Goal: Transaction & Acquisition: Purchase product/service

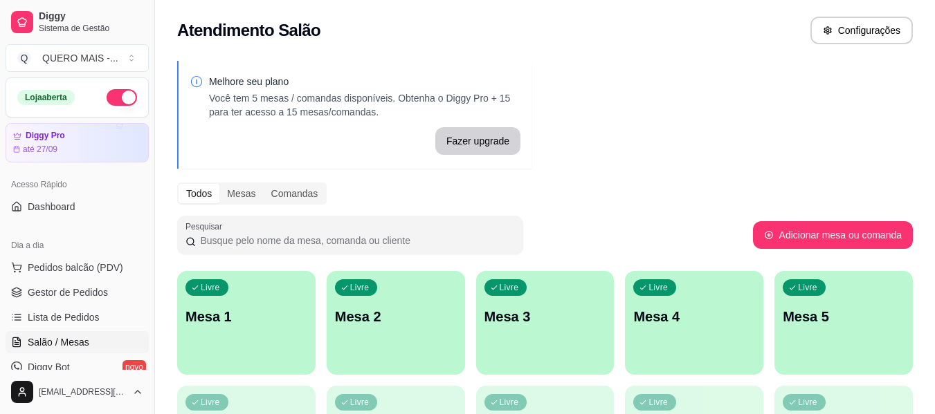
click at [254, 333] on div "Livre Mesa 1" at bounding box center [246, 314] width 138 height 87
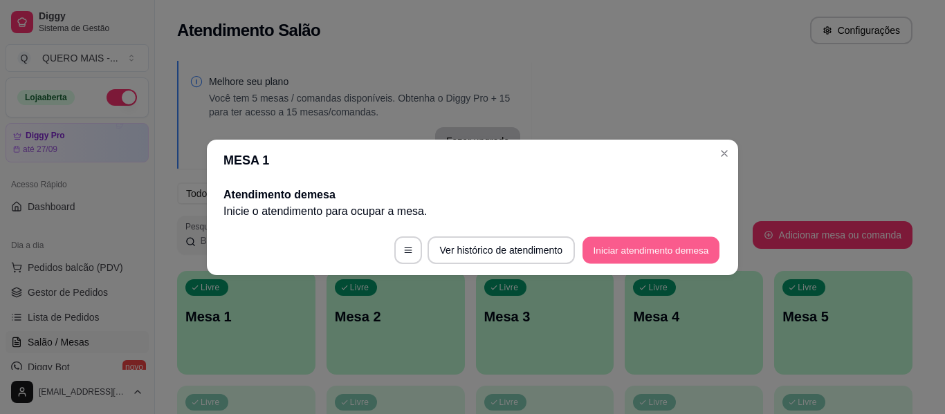
click at [620, 250] on button "Iniciar atendimento de mesa" at bounding box center [651, 250] width 137 height 27
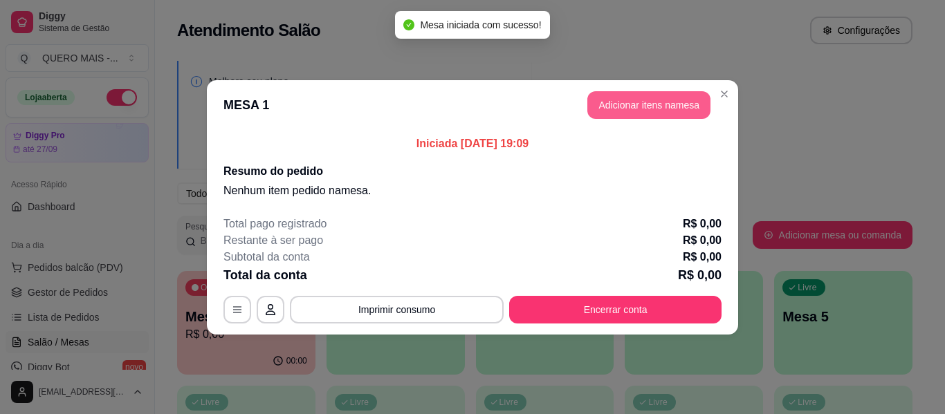
click at [639, 100] on button "Adicionar itens na mesa" at bounding box center [648, 105] width 123 height 28
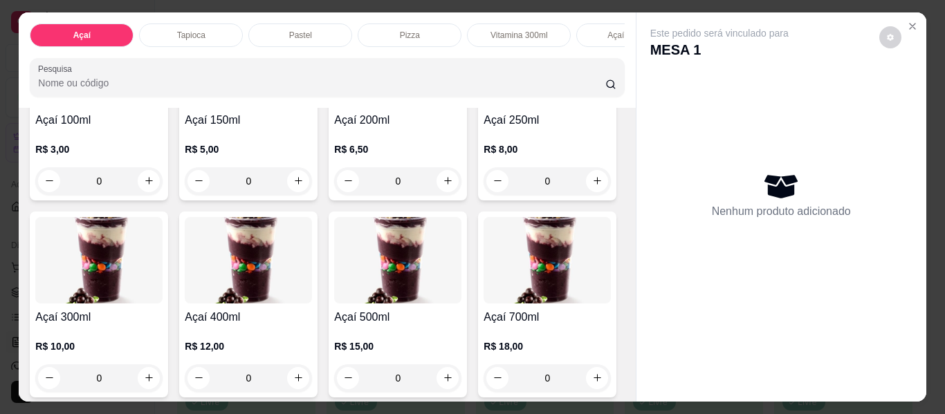
scroll to position [208, 0]
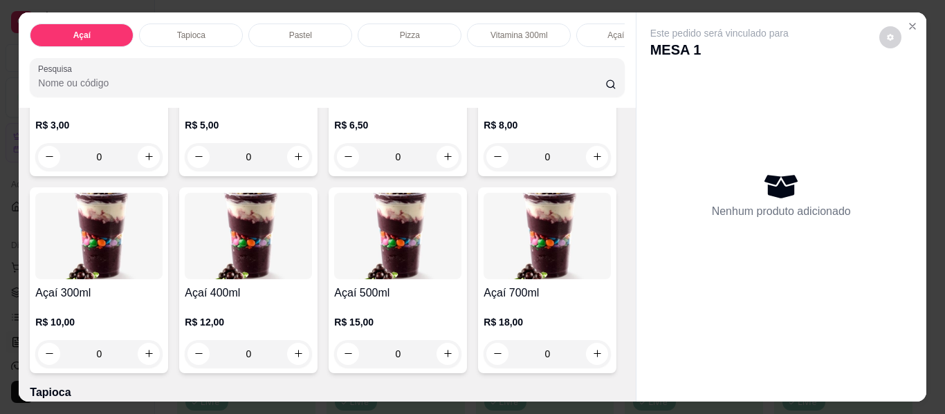
click at [163, 359] on div "0" at bounding box center [98, 354] width 127 height 28
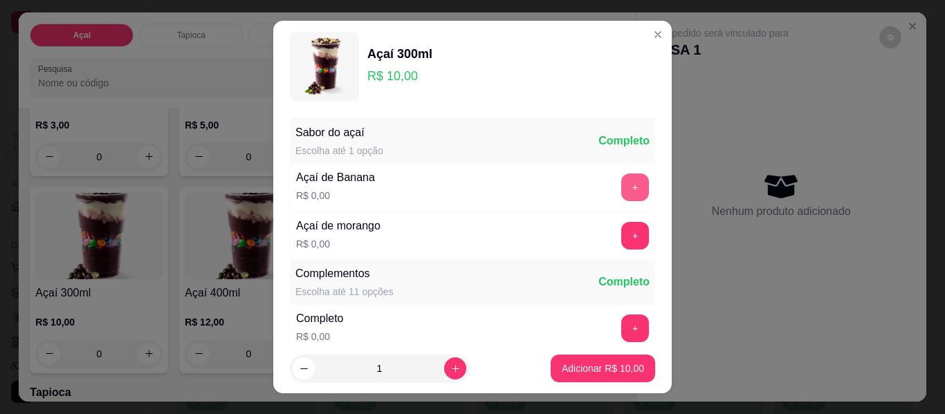
click at [621, 183] on button "+" at bounding box center [635, 188] width 28 height 28
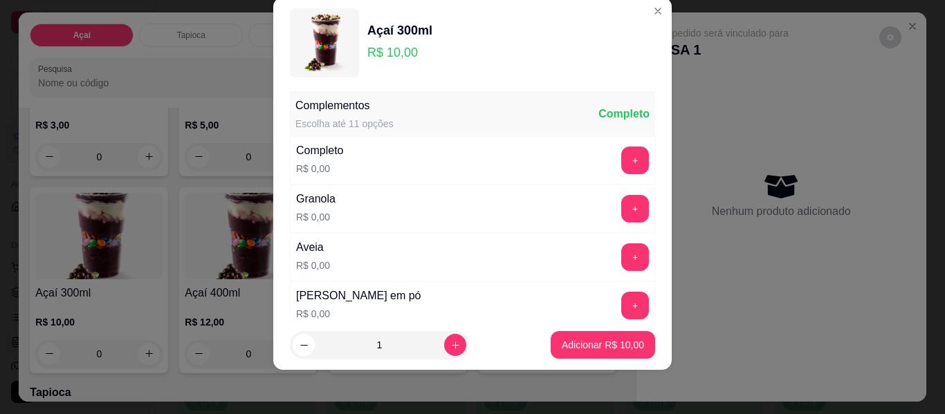
scroll to position [148, 0]
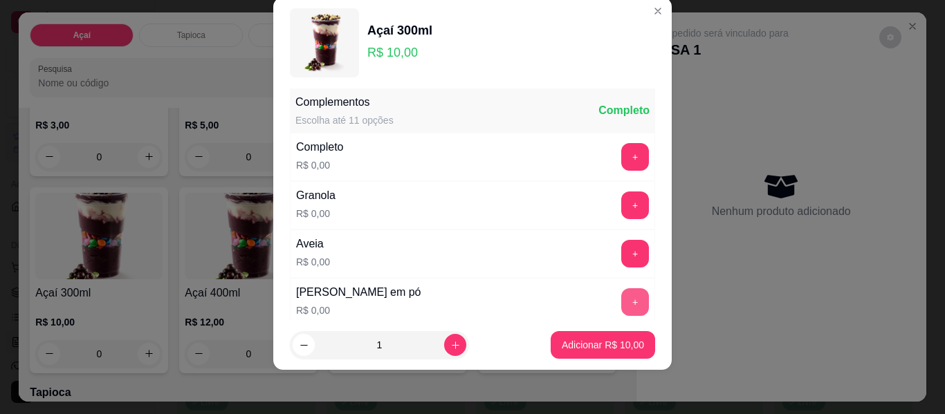
click at [621, 300] on button "+" at bounding box center [635, 303] width 28 height 28
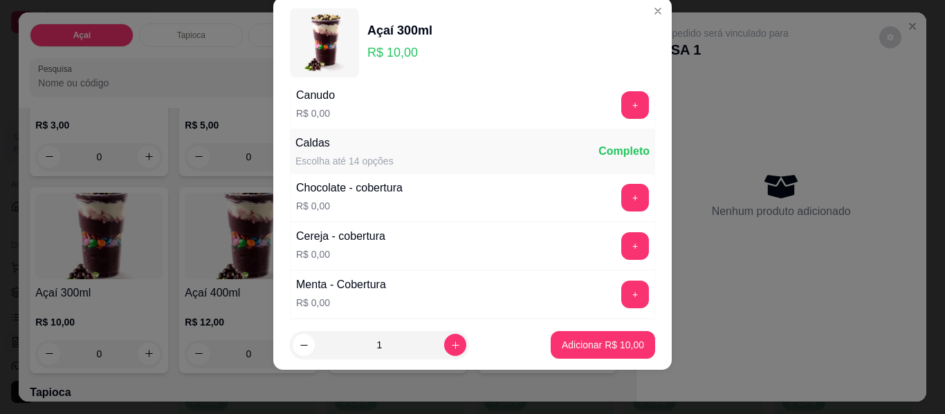
scroll to position [771, 0]
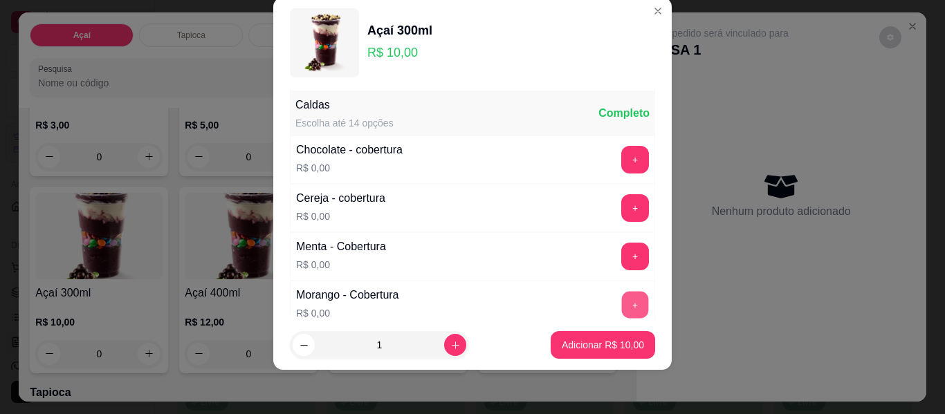
click at [622, 302] on button "+" at bounding box center [635, 305] width 27 height 27
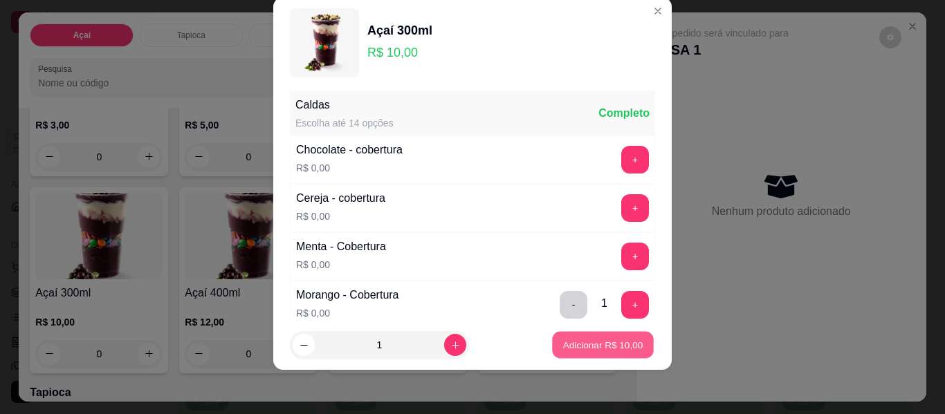
click at [598, 345] on p "Adicionar R$ 10,00" at bounding box center [603, 344] width 80 height 13
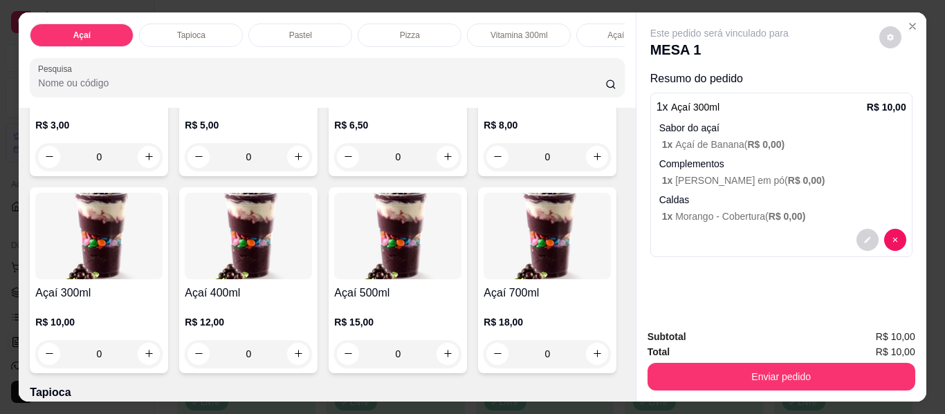
click at [163, 356] on div "0" at bounding box center [98, 354] width 127 height 28
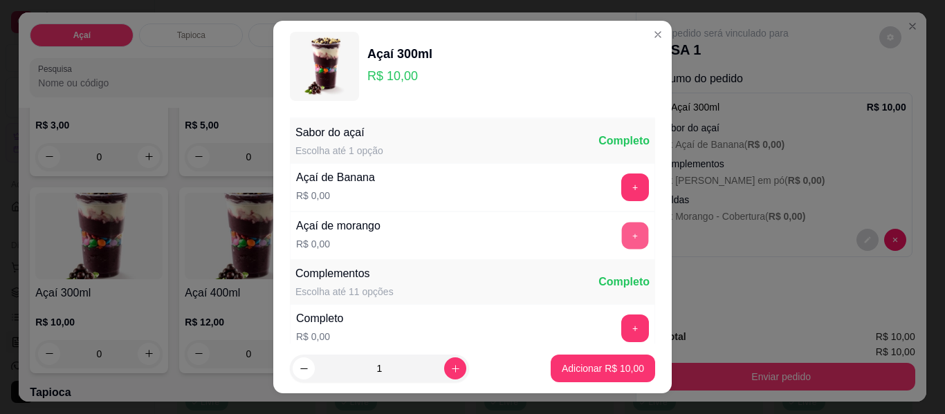
click at [622, 241] on button "+" at bounding box center [635, 236] width 27 height 27
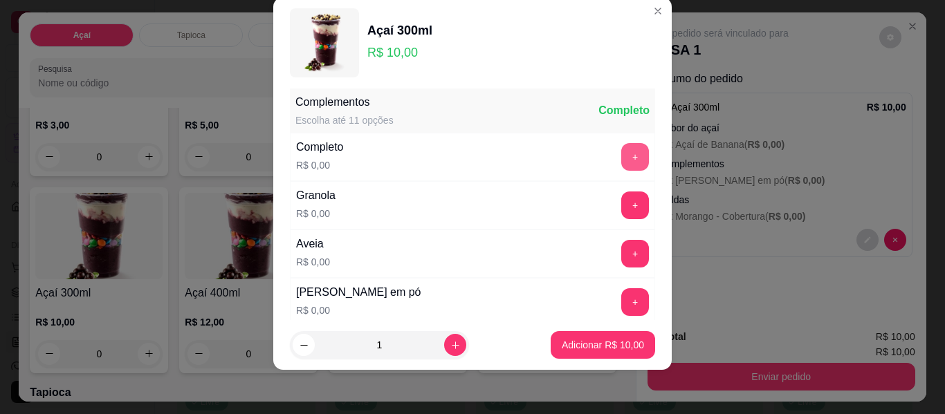
click at [621, 161] on button "+" at bounding box center [635, 157] width 28 height 28
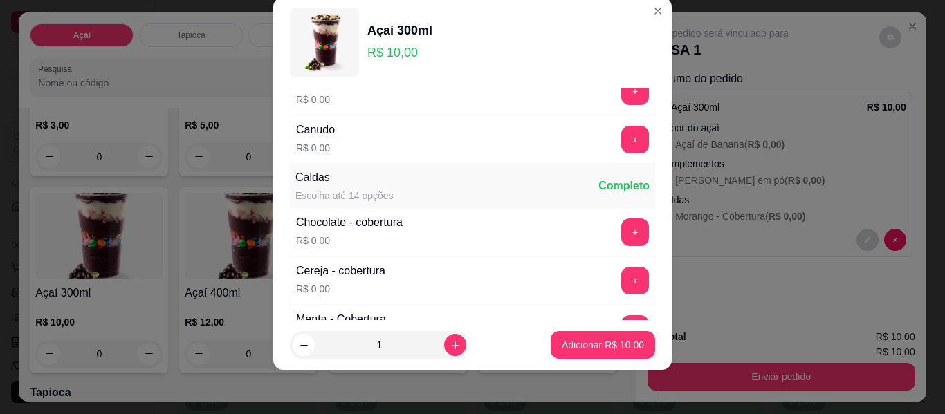
scroll to position [840, 0]
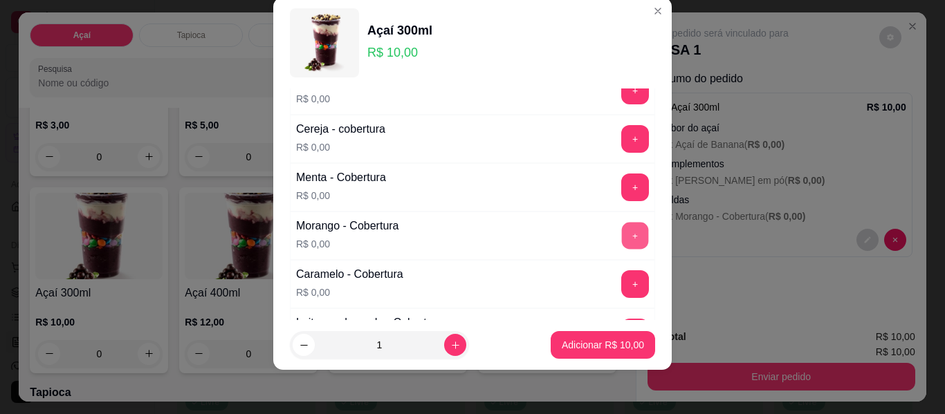
click at [622, 239] on button "+" at bounding box center [635, 236] width 27 height 27
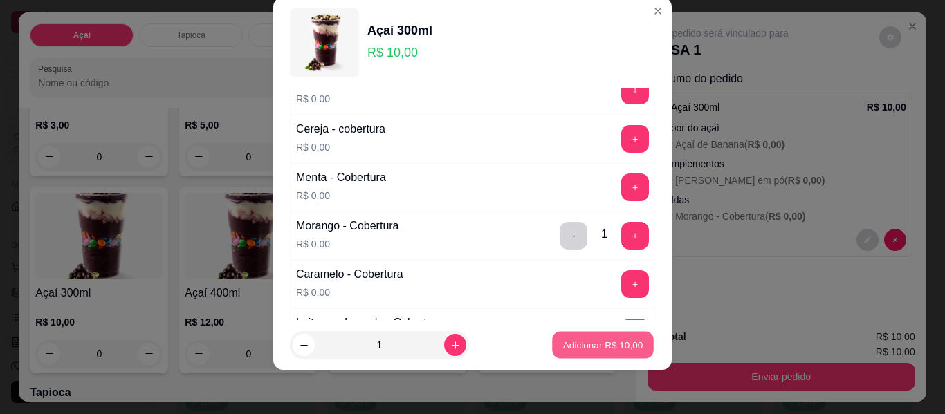
click at [585, 343] on p "Adicionar R$ 10,00" at bounding box center [603, 344] width 80 height 13
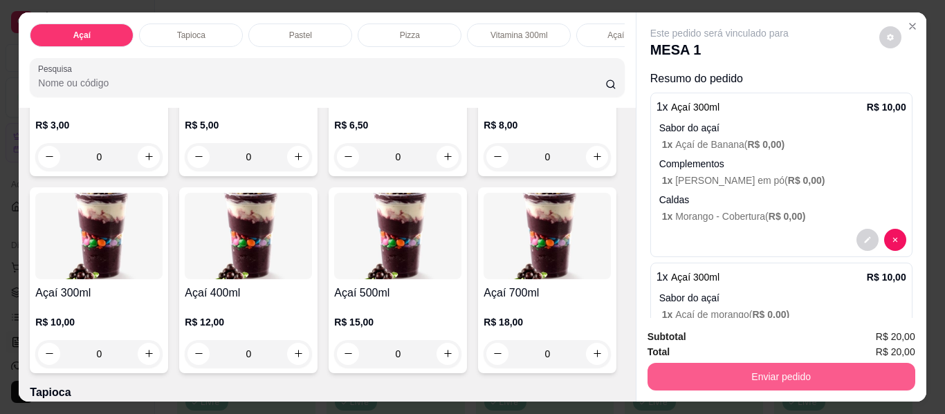
click at [713, 374] on button "Enviar pedido" at bounding box center [782, 377] width 268 height 28
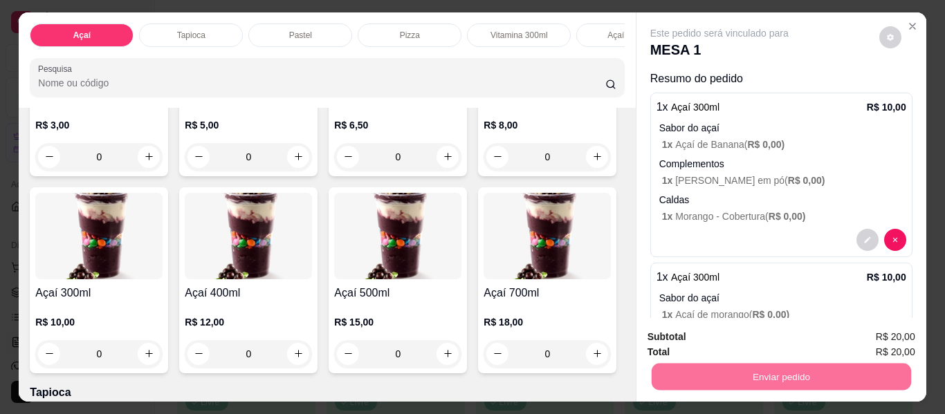
click at [703, 336] on button "Não registrar e enviar pedido" at bounding box center [736, 337] width 140 height 26
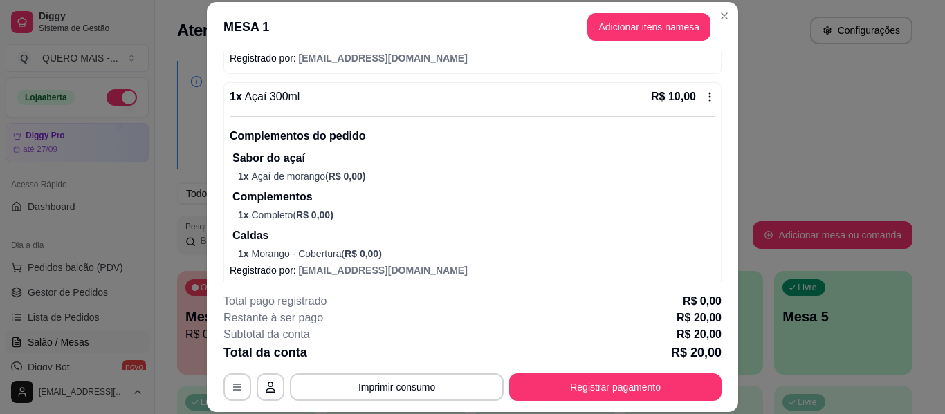
scroll to position [322, 0]
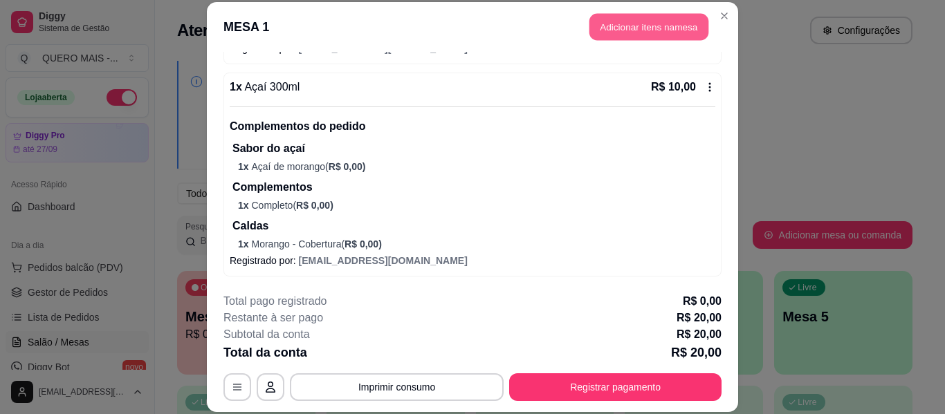
click at [620, 23] on button "Adicionar itens na mesa" at bounding box center [648, 27] width 119 height 27
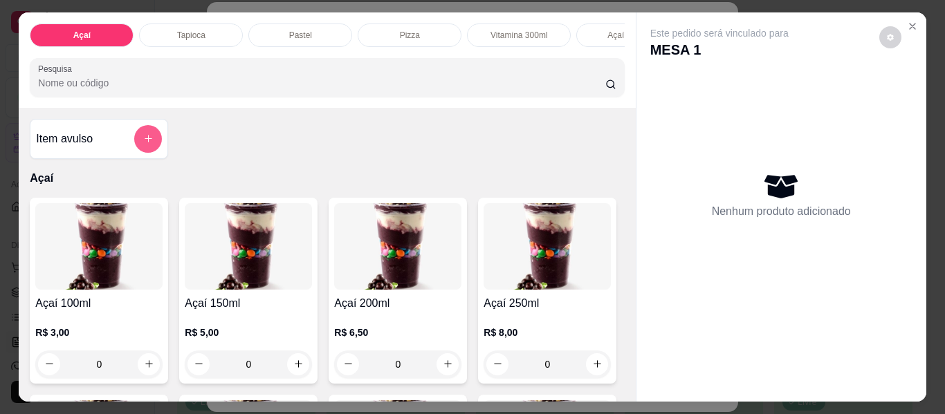
click at [145, 143] on icon "add-separate-item" at bounding box center [149, 140] width 8 height 8
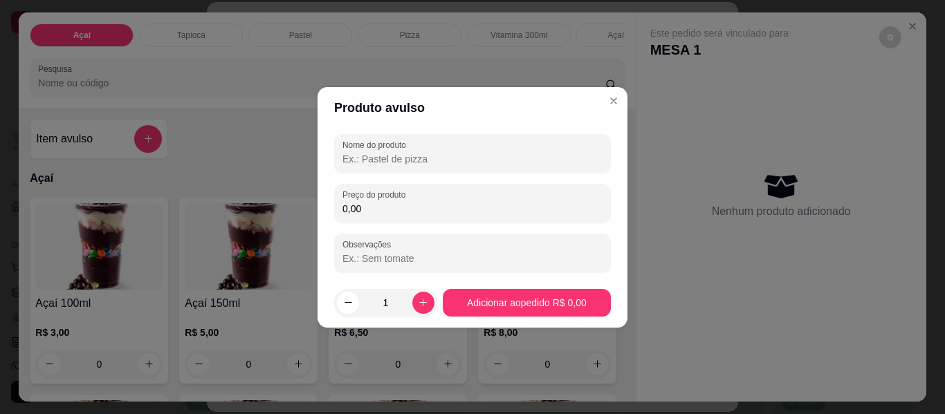
drag, startPoint x: 365, startPoint y: 156, endPoint x: 417, endPoint y: 162, distance: 52.2
click at [365, 156] on input "Nome do produto" at bounding box center [472, 159] width 260 height 14
type input "BATATA P"
click at [421, 207] on input "0,00" at bounding box center [472, 209] width 260 height 14
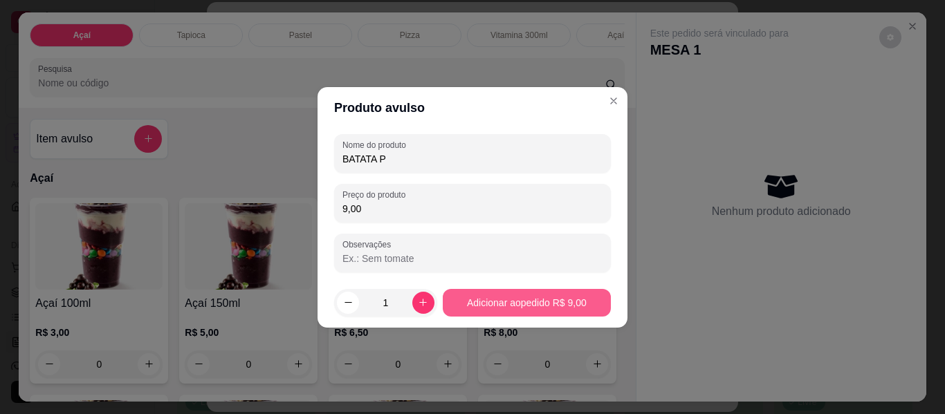
type input "9,00"
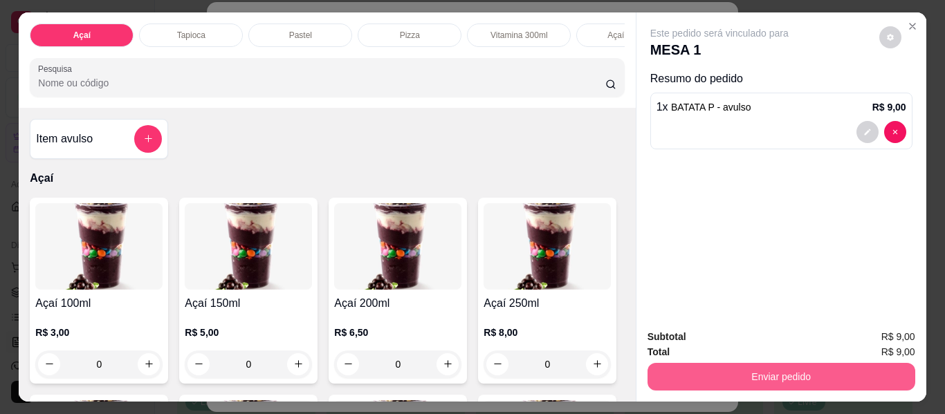
click at [779, 366] on button "Enviar pedido" at bounding box center [782, 377] width 268 height 28
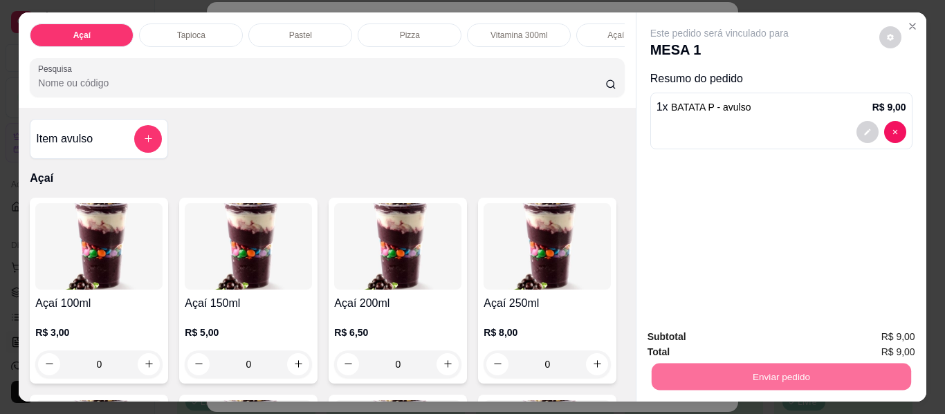
click at [726, 333] on button "Não registrar e enviar pedido" at bounding box center [736, 337] width 144 height 26
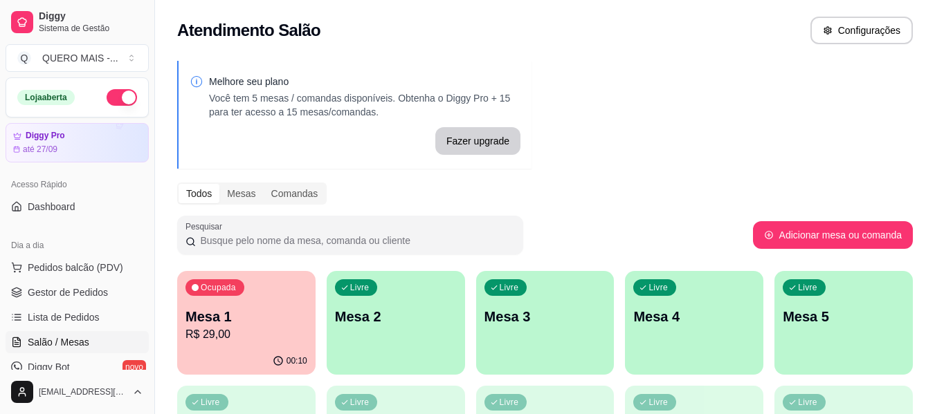
click at [426, 335] on div "Livre Mesa 2" at bounding box center [396, 314] width 138 height 87
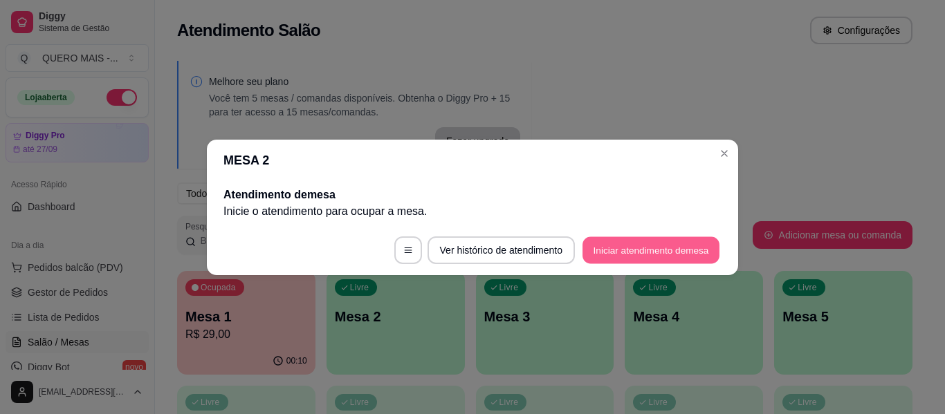
click at [616, 259] on button "Iniciar atendimento de mesa" at bounding box center [651, 250] width 137 height 27
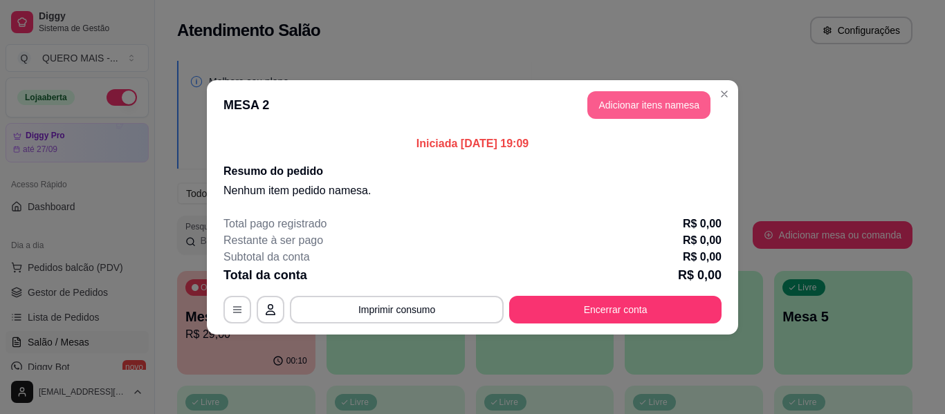
click at [634, 91] on button "Adicionar itens na mesa" at bounding box center [648, 105] width 123 height 28
click at [621, 105] on div "Açaí Tapioca Pastel Pizza Vitamina 300ml Açaí batido Lanches Cachorro quente Be…" at bounding box center [326, 59] width 619 height 95
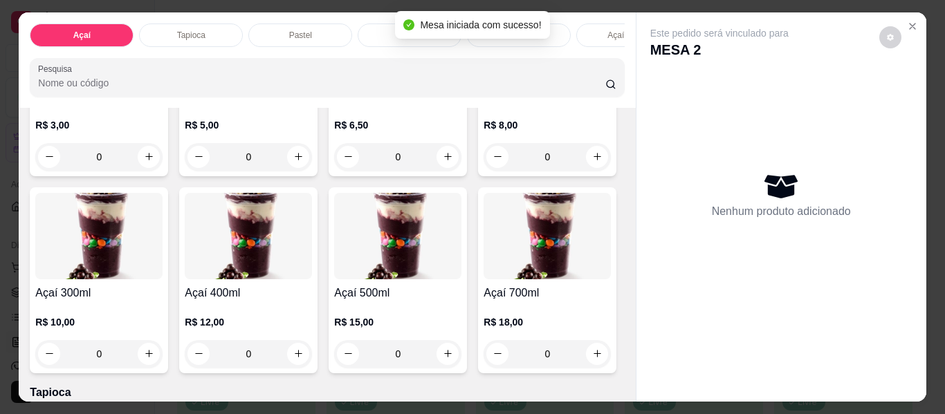
scroll to position [277, 0]
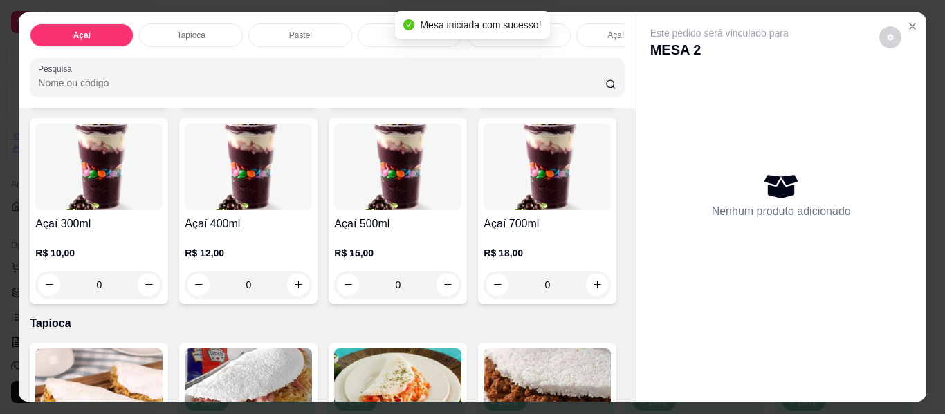
click at [163, 293] on div "0" at bounding box center [98, 285] width 127 height 28
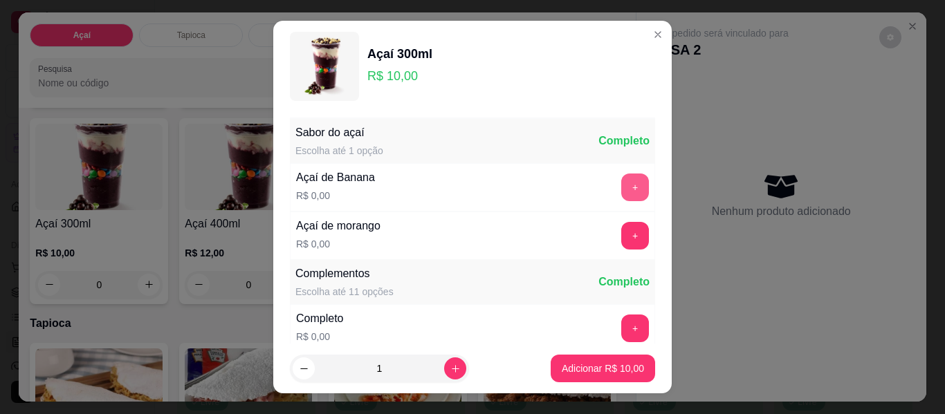
click at [621, 183] on button "+" at bounding box center [635, 188] width 28 height 28
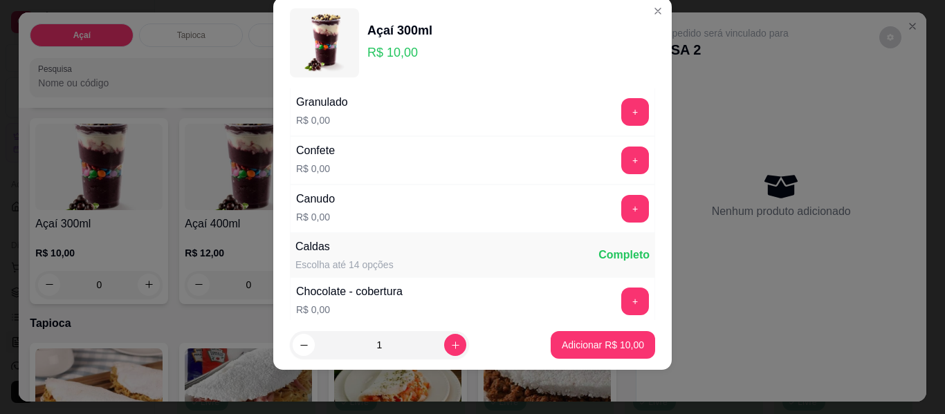
scroll to position [632, 0]
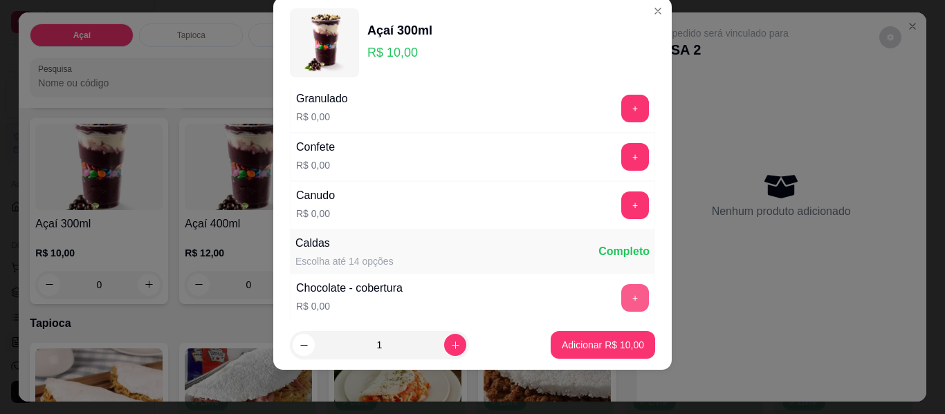
click at [633, 311] on div "Sabor do açaí Escolha até 1 opção Completo Açaí de Banana R$ 0,00 - 1 + Açaí de…" at bounding box center [472, 205] width 399 height 232
click at [622, 295] on button "+" at bounding box center [635, 298] width 27 height 27
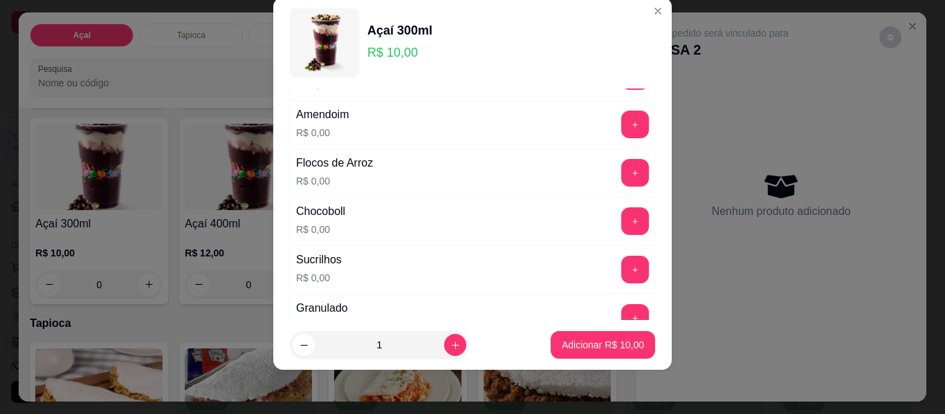
scroll to position [356, 0]
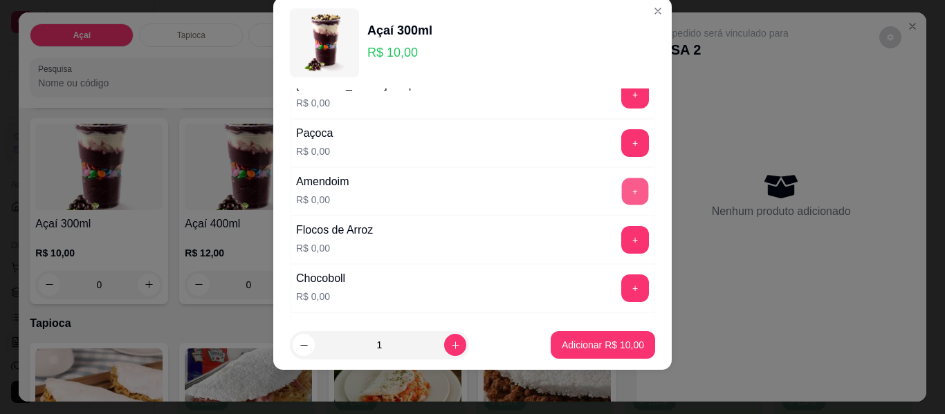
click at [622, 190] on button "+" at bounding box center [635, 192] width 27 height 27
click at [621, 144] on button "+" at bounding box center [635, 143] width 28 height 28
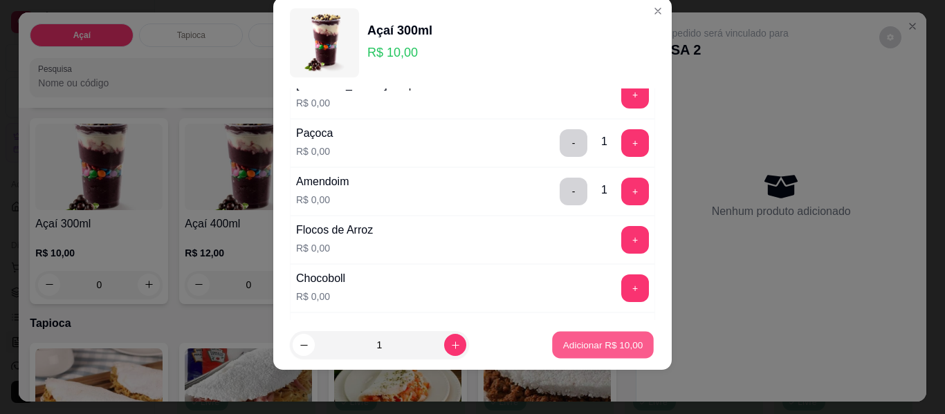
click at [573, 341] on p "Adicionar R$ 10,00" at bounding box center [603, 344] width 80 height 13
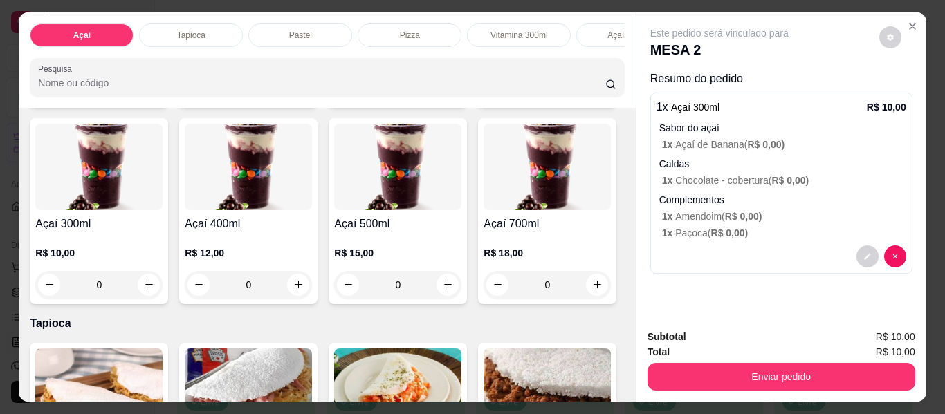
click at [163, 291] on div "0" at bounding box center [98, 285] width 127 height 28
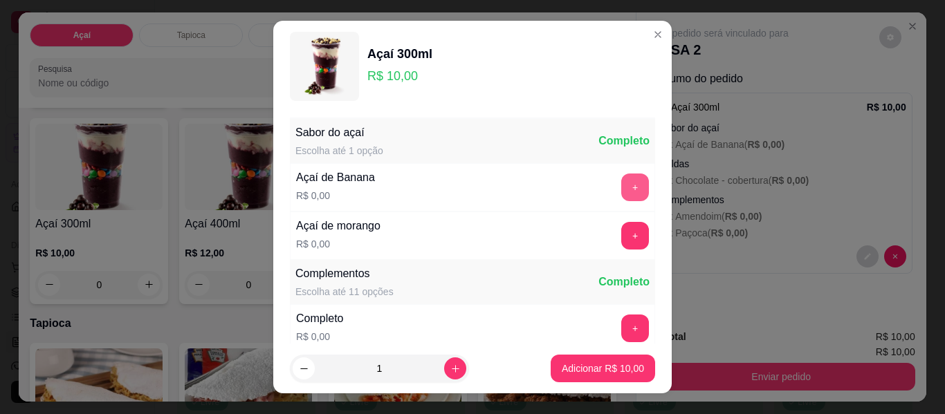
click at [621, 178] on button "+" at bounding box center [635, 188] width 28 height 28
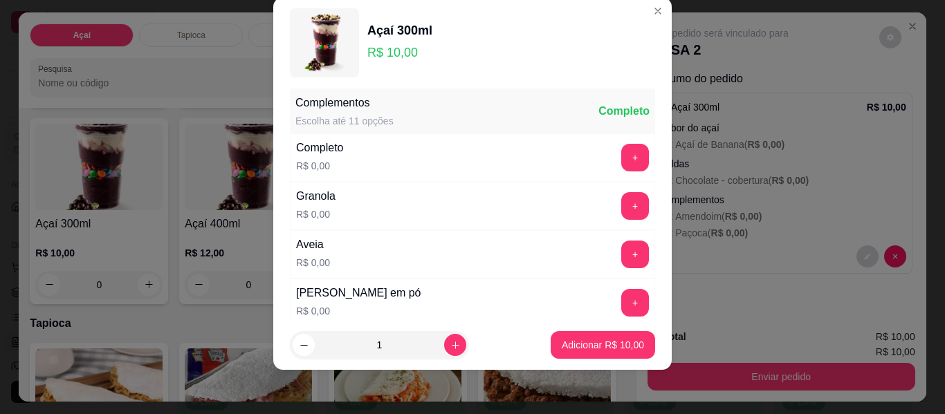
scroll to position [148, 0]
click at [621, 156] on button "+" at bounding box center [635, 157] width 28 height 28
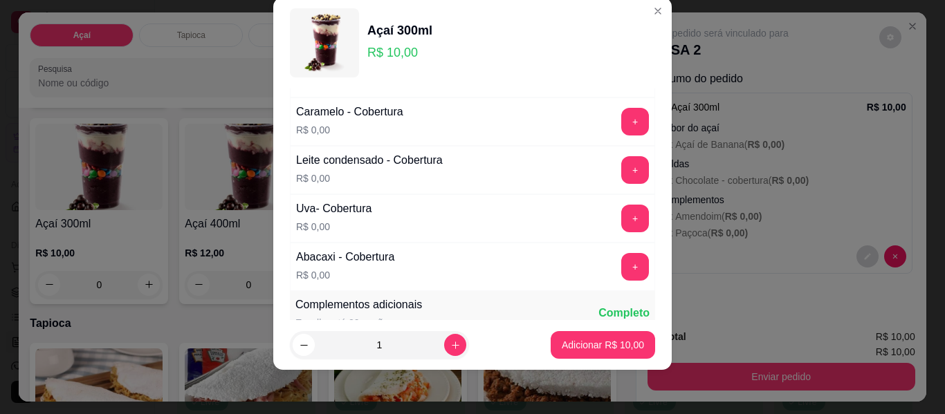
scroll to position [978, 0]
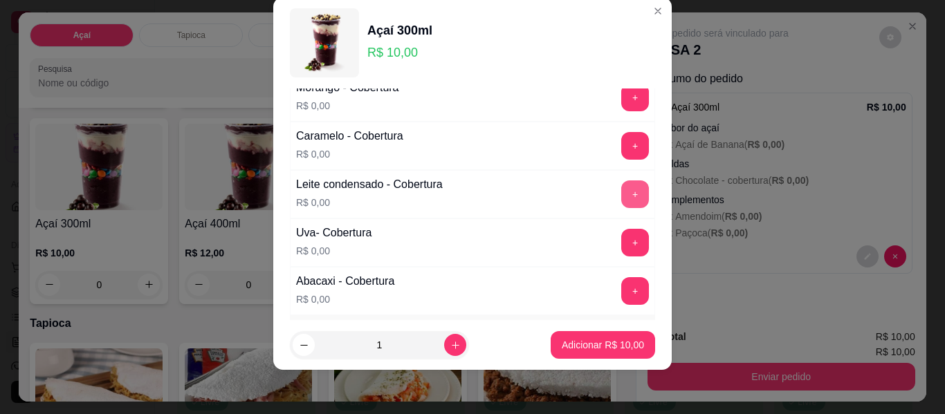
click at [621, 191] on button "+" at bounding box center [635, 195] width 28 height 28
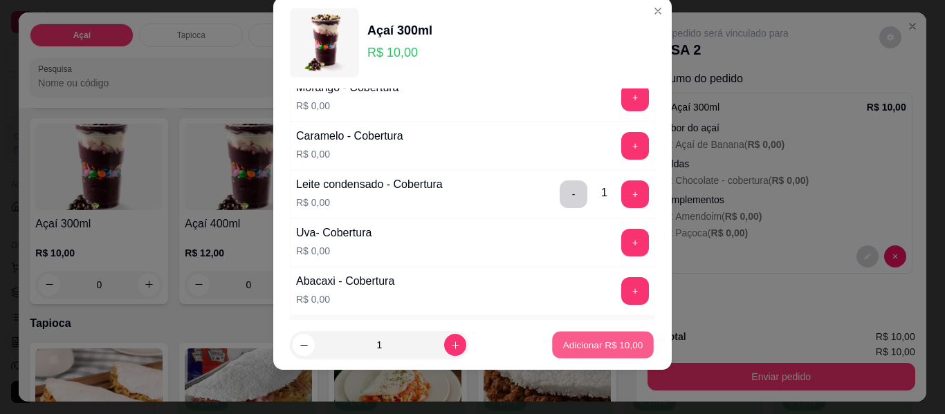
click at [579, 343] on p "Adicionar R$ 10,00" at bounding box center [603, 344] width 80 height 13
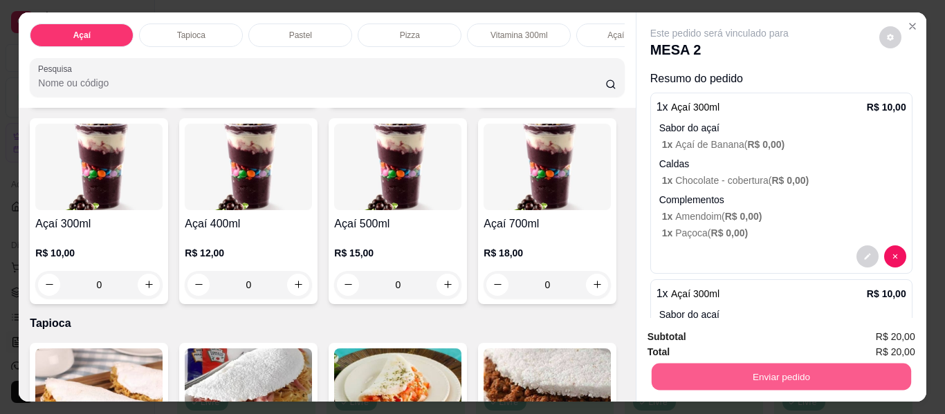
click at [758, 369] on button "Enviar pedido" at bounding box center [780, 377] width 259 height 27
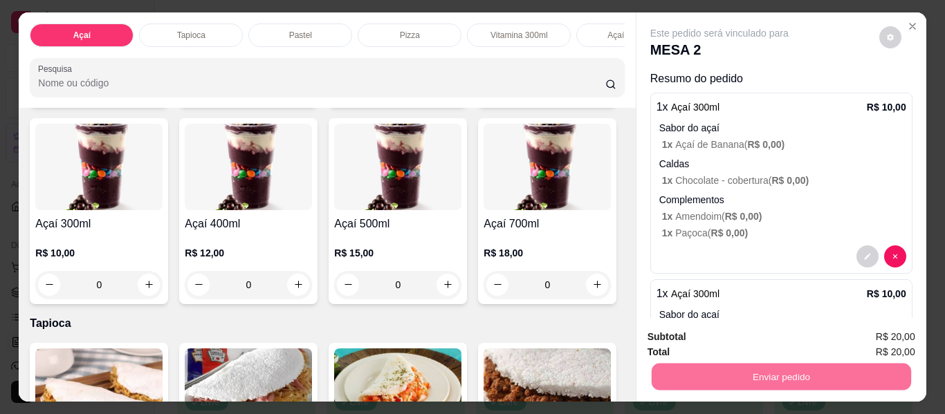
click at [703, 333] on button "Não registrar e enviar pedido" at bounding box center [736, 338] width 140 height 26
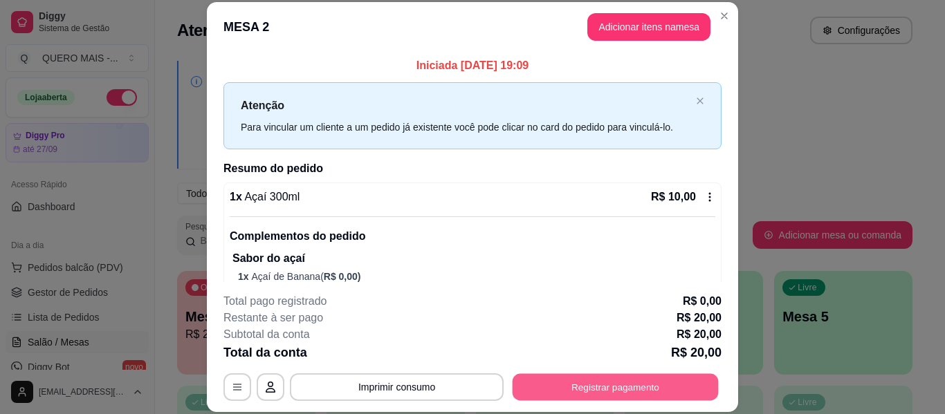
click at [553, 387] on button "Registrar pagamento" at bounding box center [616, 387] width 206 height 27
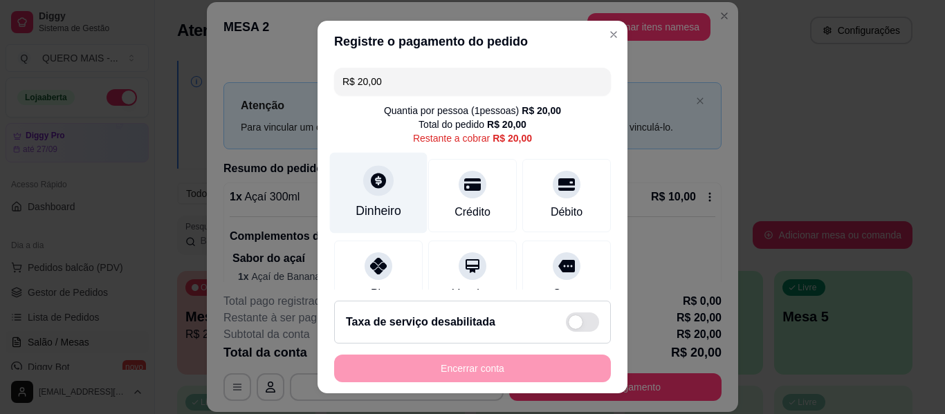
click at [365, 165] on div "Dinheiro" at bounding box center [379, 193] width 98 height 81
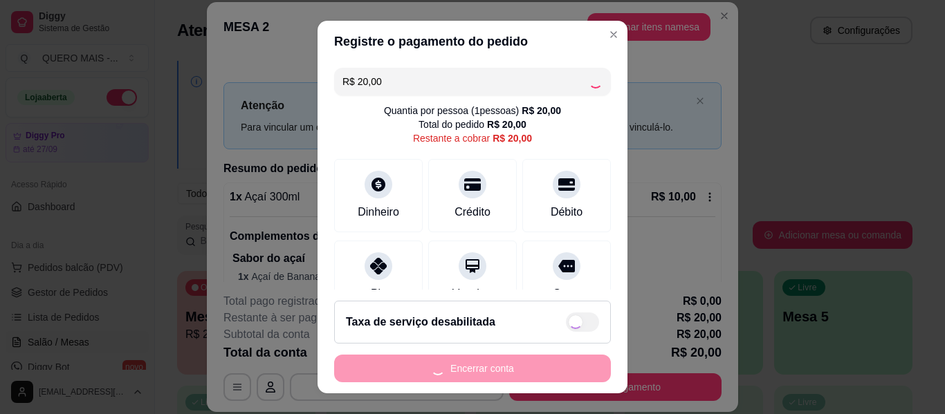
type input "R$ 0,00"
